Goal: Information Seeking & Learning: Understand process/instructions

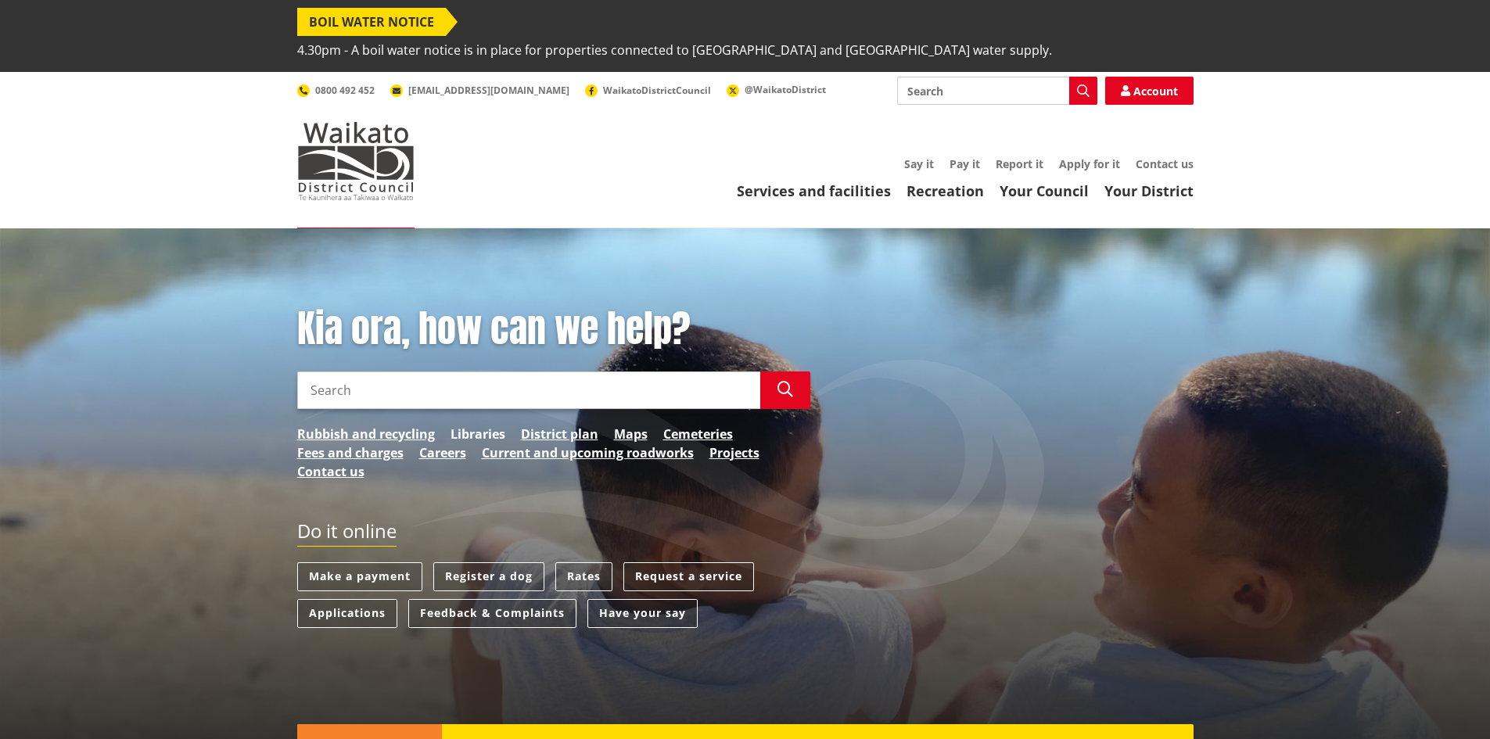
click at [482, 425] on link "Libraries" at bounding box center [477, 434] width 55 height 19
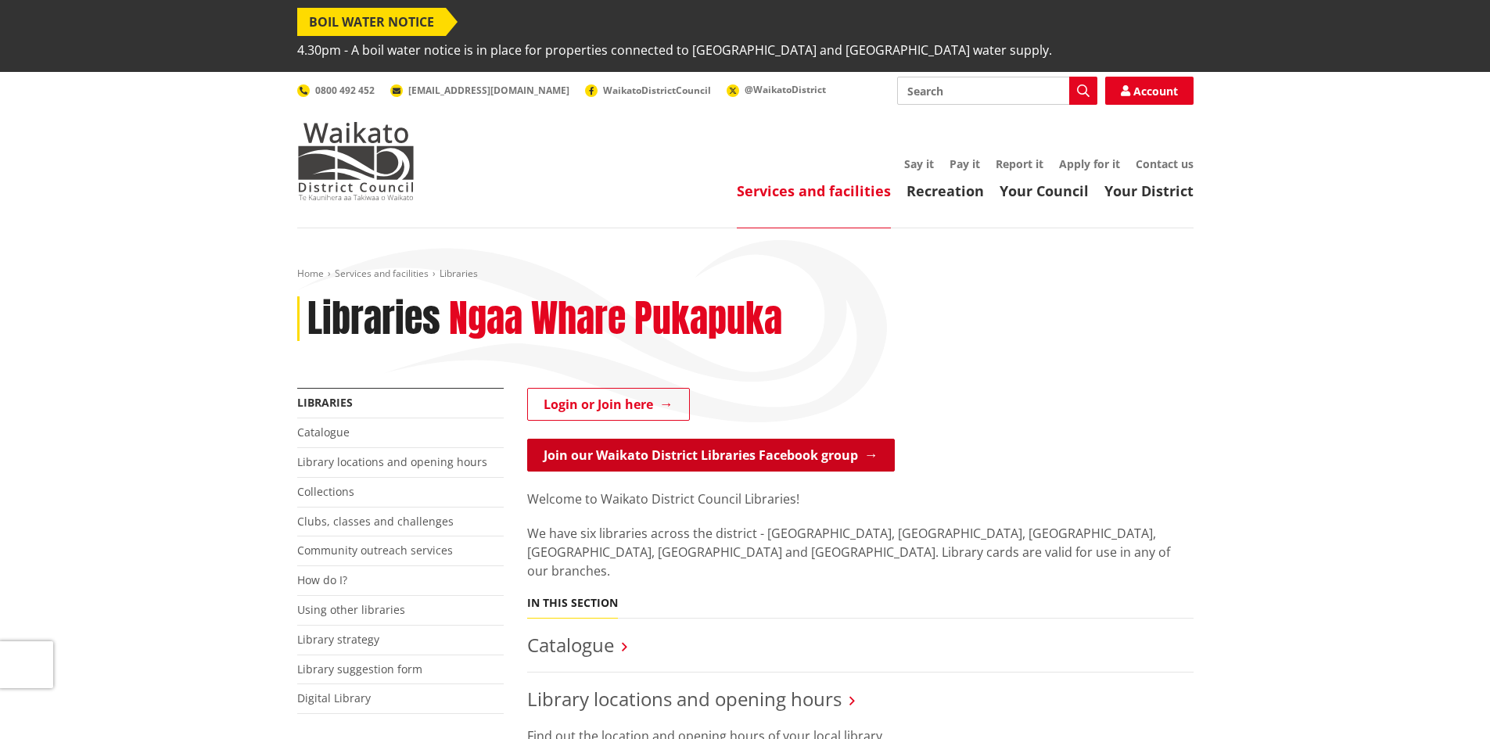
scroll to position [313, 0]
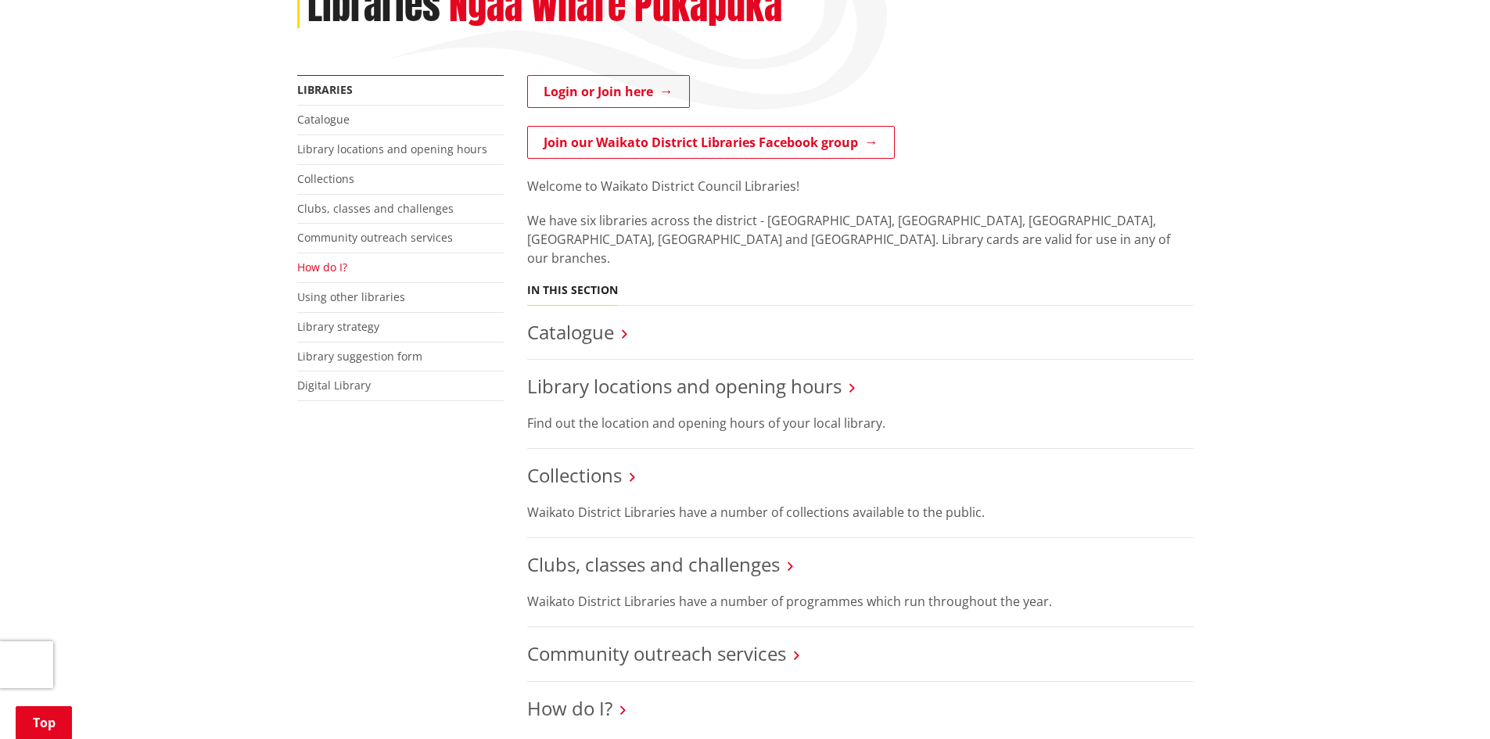
click at [337, 260] on link "How do I?" at bounding box center [322, 267] width 50 height 15
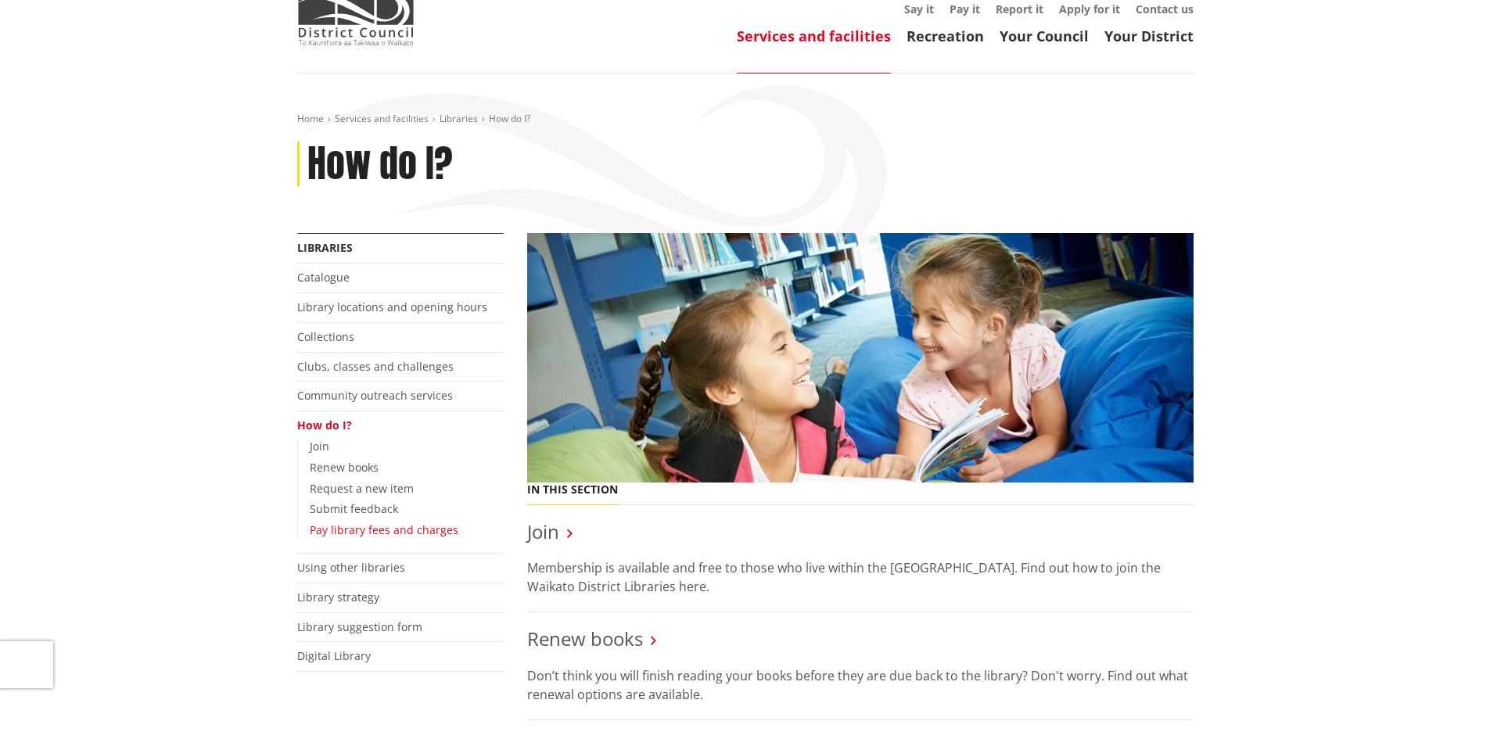
scroll to position [156, 0]
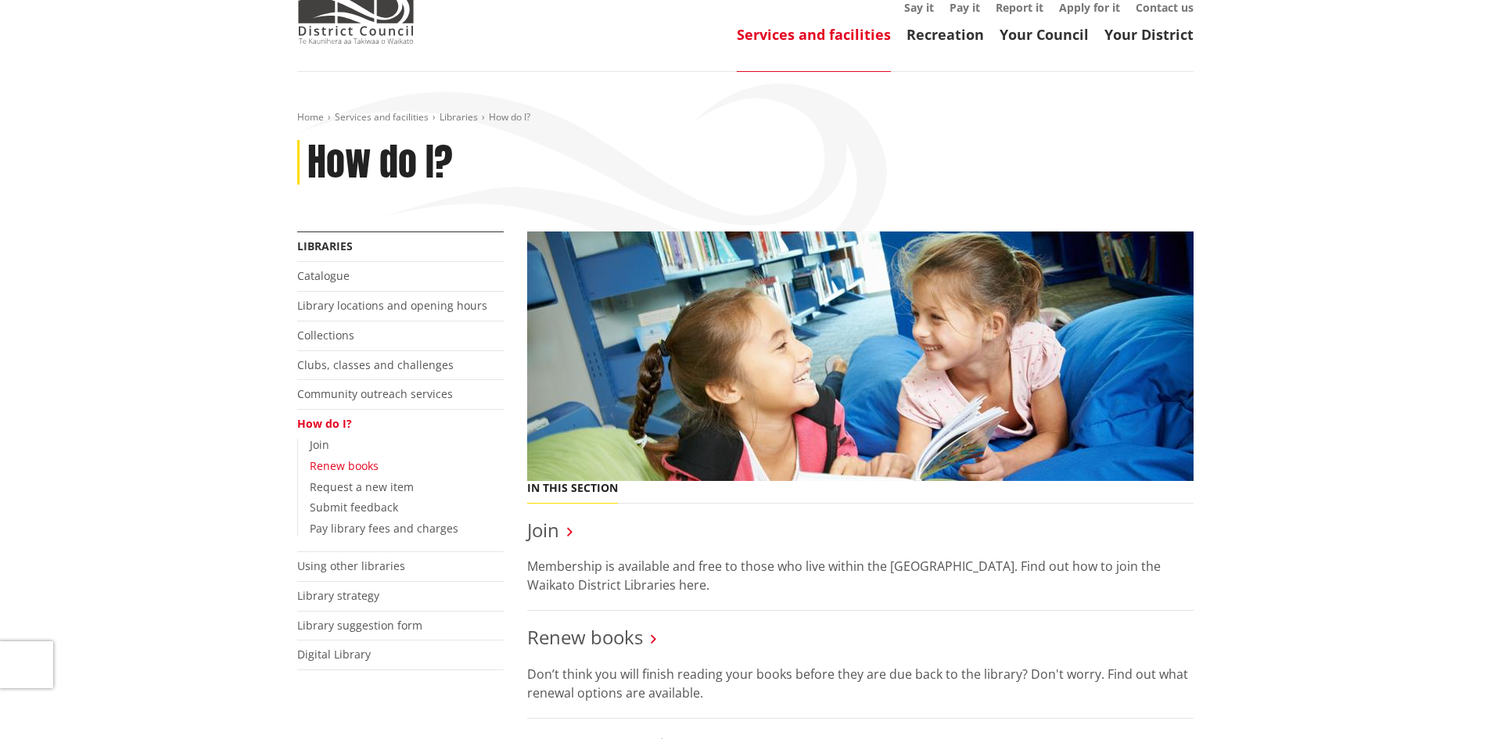
click at [365, 458] on link "Renew books" at bounding box center [344, 465] width 69 height 15
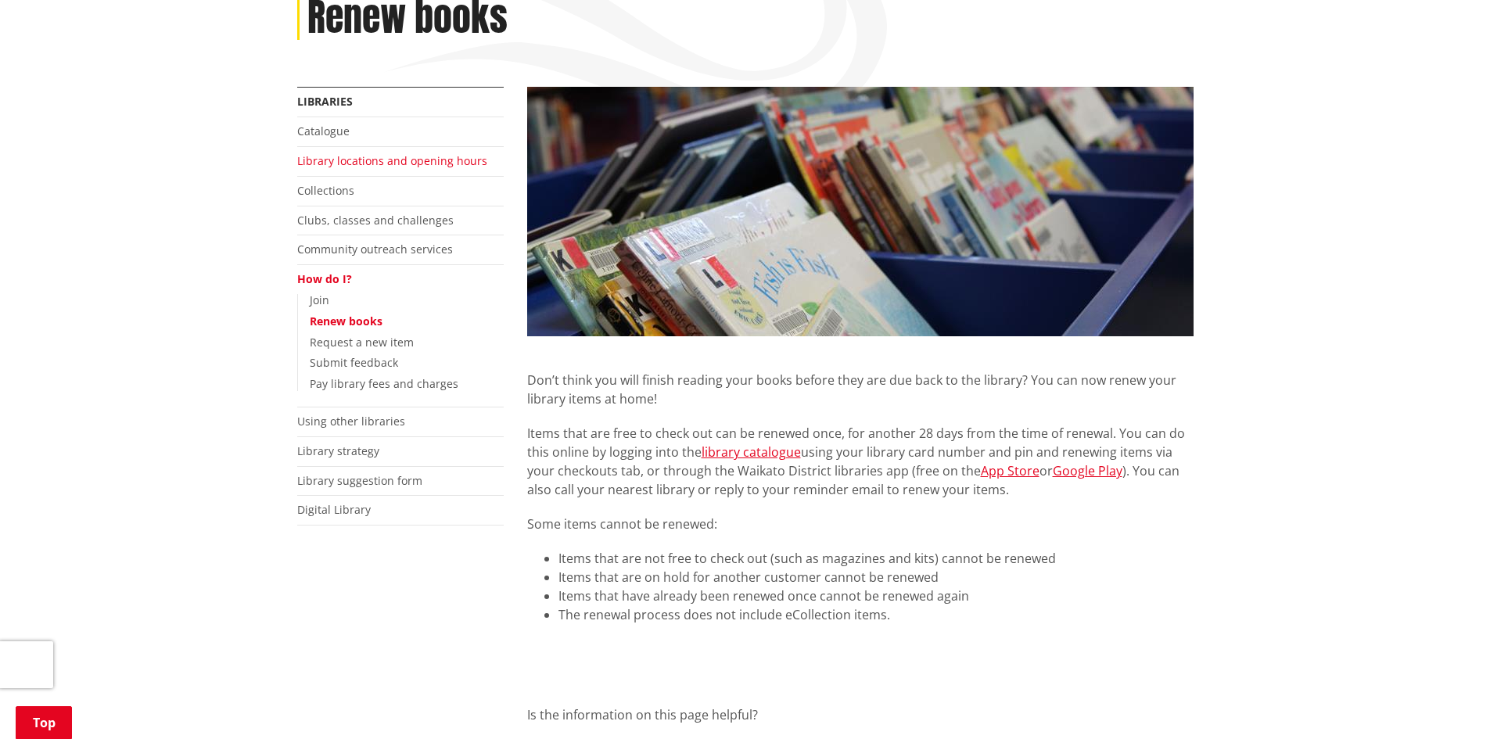
scroll to position [313, 0]
